Goal: Transaction & Acquisition: Download file/media

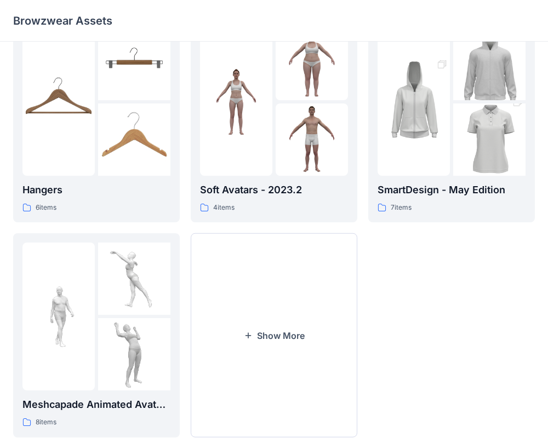
scroll to position [281, 0]
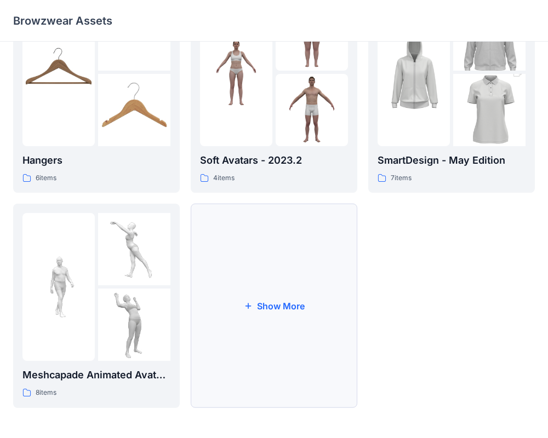
click at [306, 291] on button "Show More" at bounding box center [274, 306] width 166 height 204
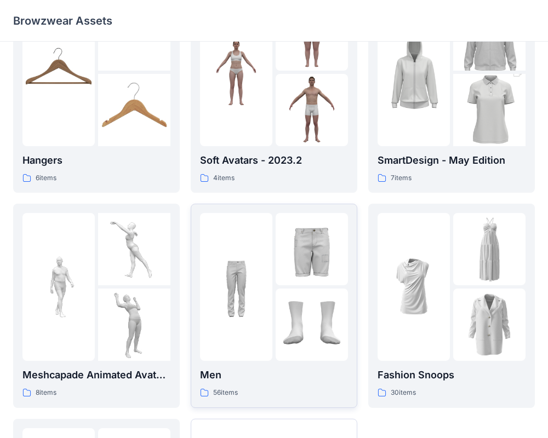
click at [266, 283] on img at bounding box center [236, 287] width 72 height 72
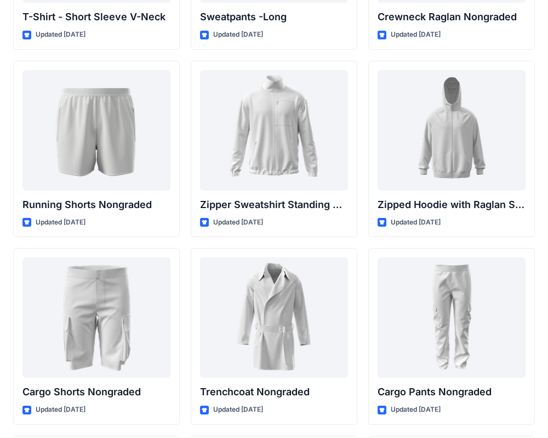
scroll to position [1308, 0]
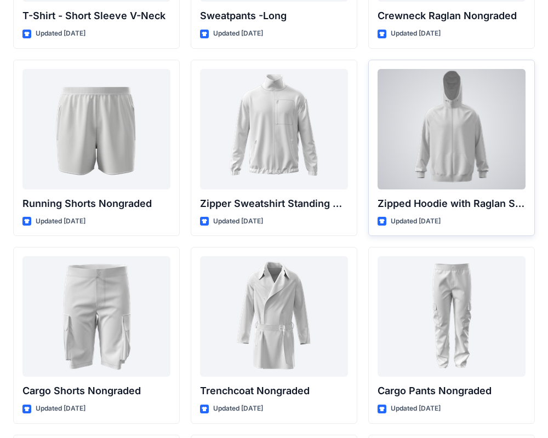
click at [430, 140] on div at bounding box center [451, 129] width 148 height 120
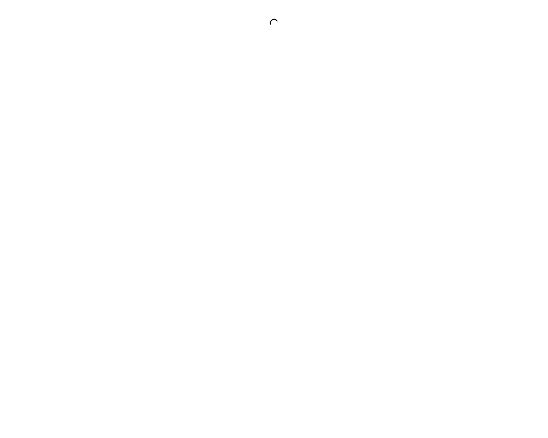
click at [430, 140] on div at bounding box center [274, 219] width 548 height 438
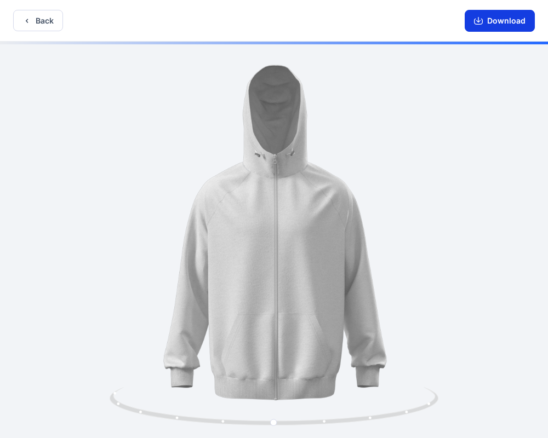
click at [512, 22] on button "Download" at bounding box center [499, 21] width 70 height 22
click at [472, 21] on button "Download" at bounding box center [499, 21] width 70 height 22
